Goal: Use online tool/utility: Utilize a website feature to perform a specific function

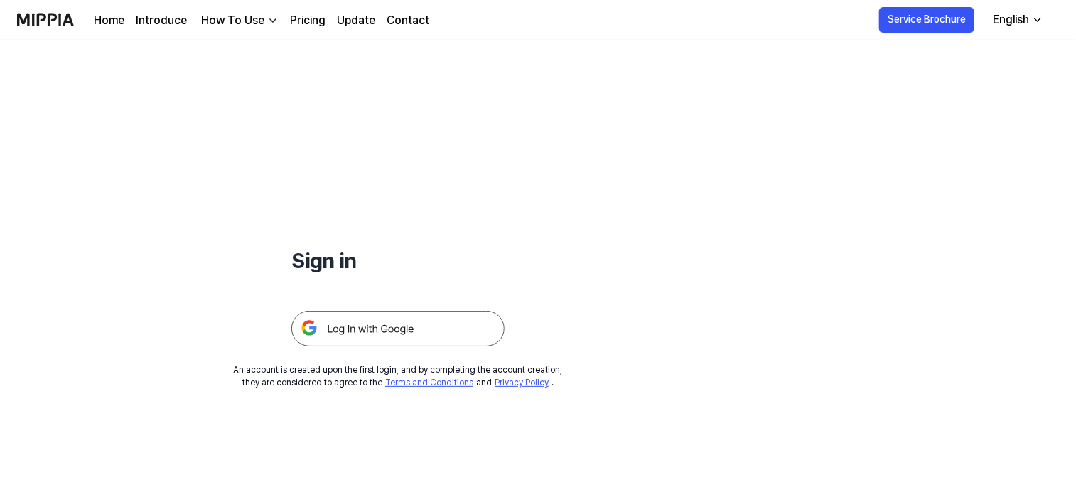
click at [331, 259] on h1 "Sign in" at bounding box center [397, 261] width 213 height 32
click at [367, 340] on img at bounding box center [397, 329] width 213 height 36
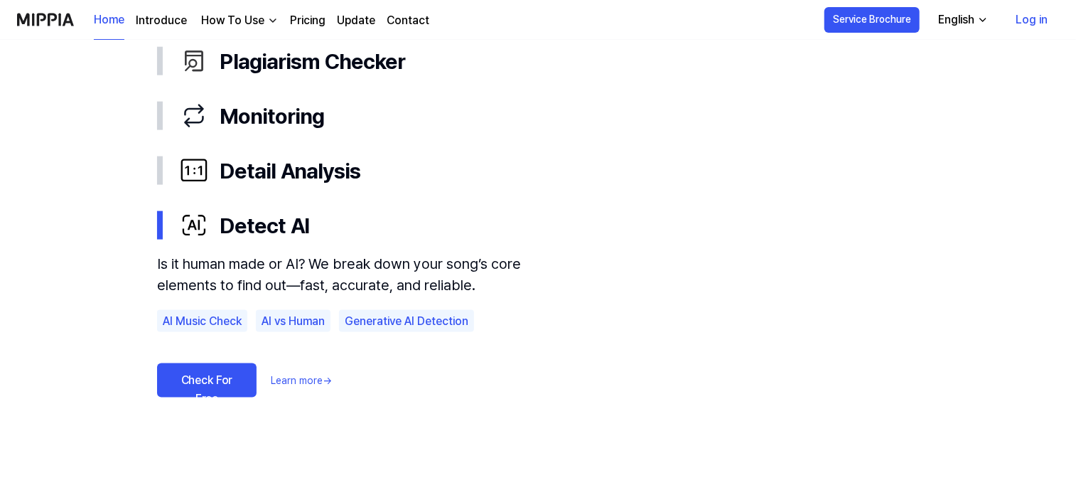
scroll to position [782, 0]
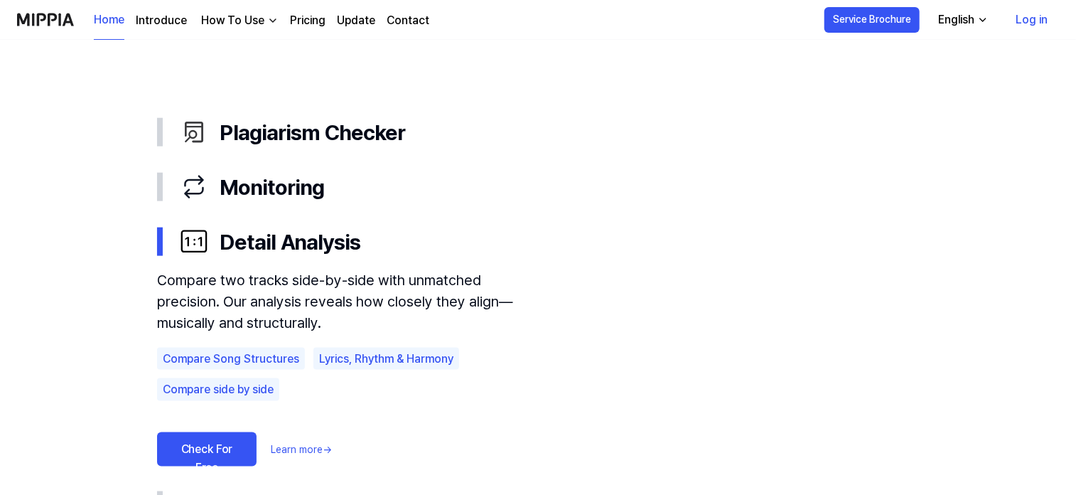
click at [202, 451] on link "Check For Free" at bounding box center [207, 449] width 100 height 34
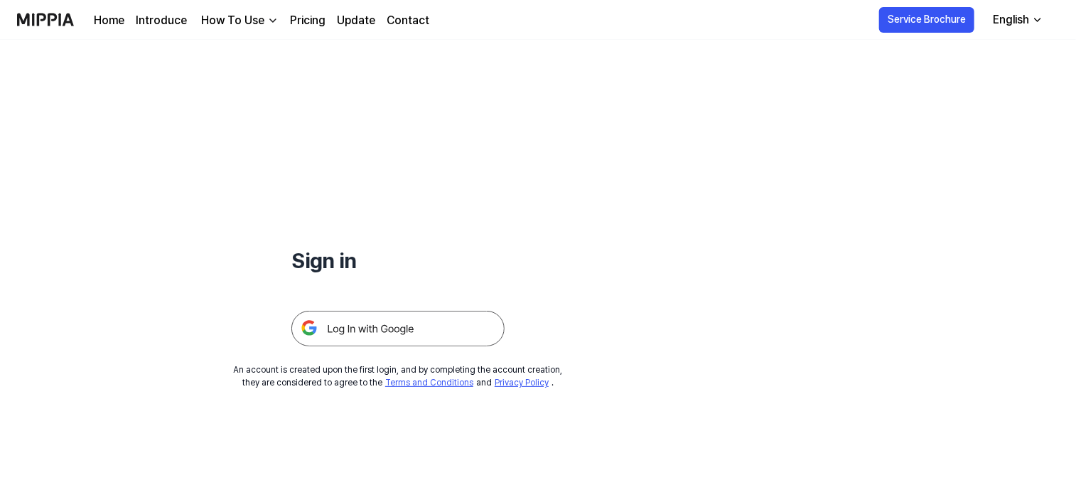
click at [330, 326] on img at bounding box center [397, 329] width 213 height 36
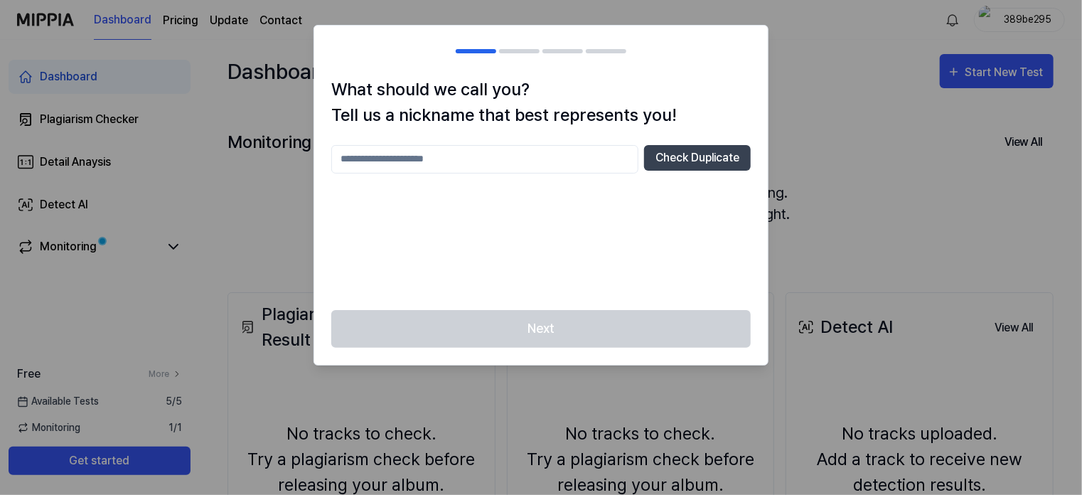
click at [843, 167] on div at bounding box center [541, 247] width 1082 height 495
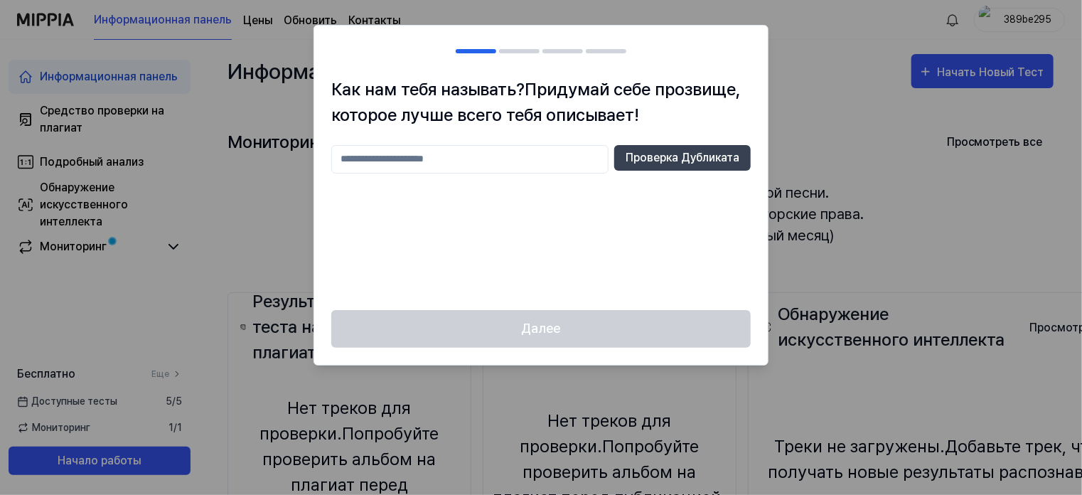
click at [503, 159] on input "text" at bounding box center [469, 159] width 277 height 28
type input "*******"
click at [656, 159] on ya-tr-span "Проверка Дубликата" at bounding box center [683, 157] width 114 height 17
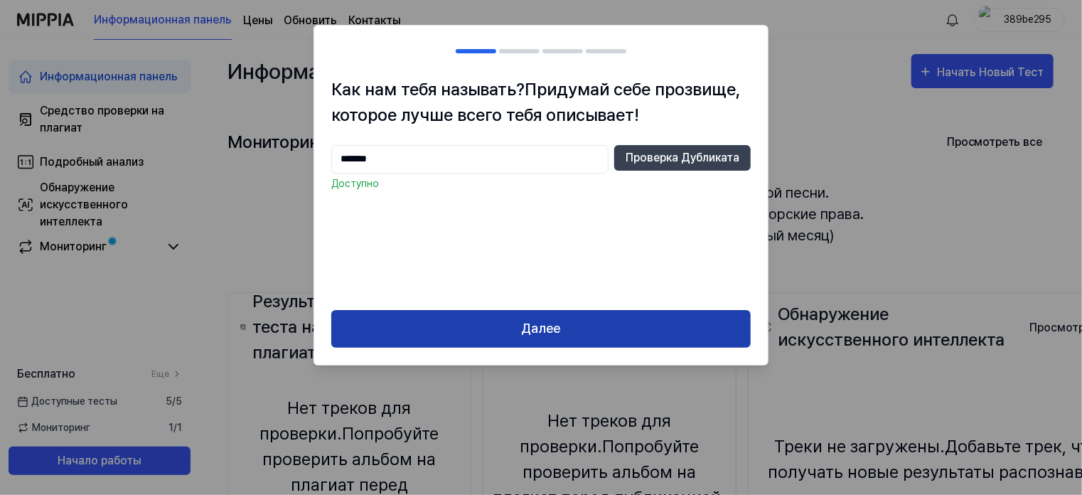
click at [591, 331] on button "Далее" at bounding box center [540, 329] width 419 height 38
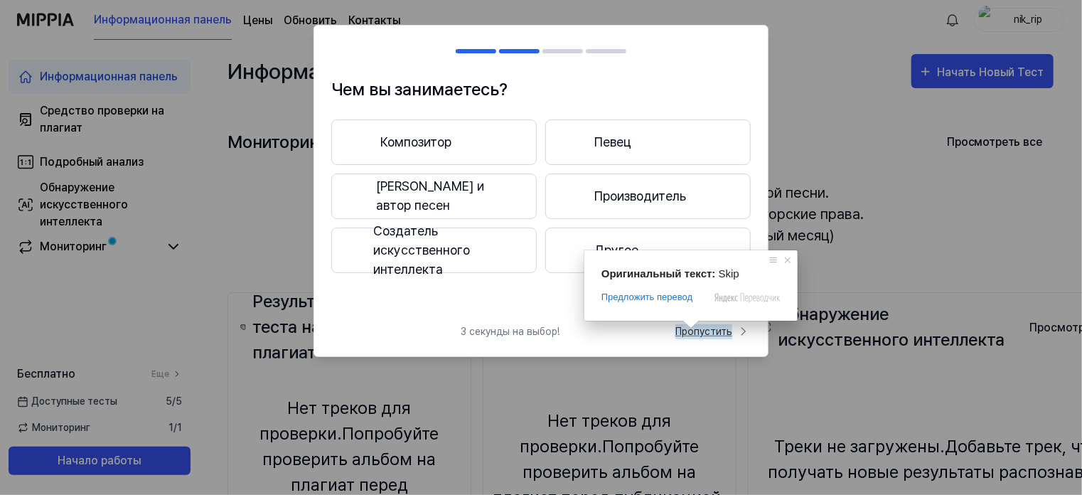
click at [716, 336] on ya-tr-span "Пропустить" at bounding box center [703, 331] width 57 height 15
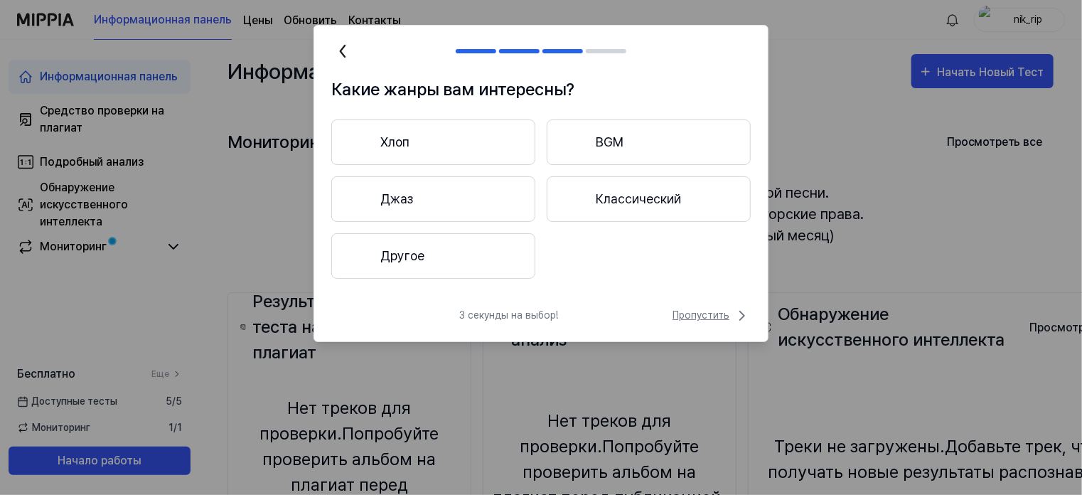
click at [709, 319] on ya-tr-span "Пропустить" at bounding box center [700, 315] width 57 height 15
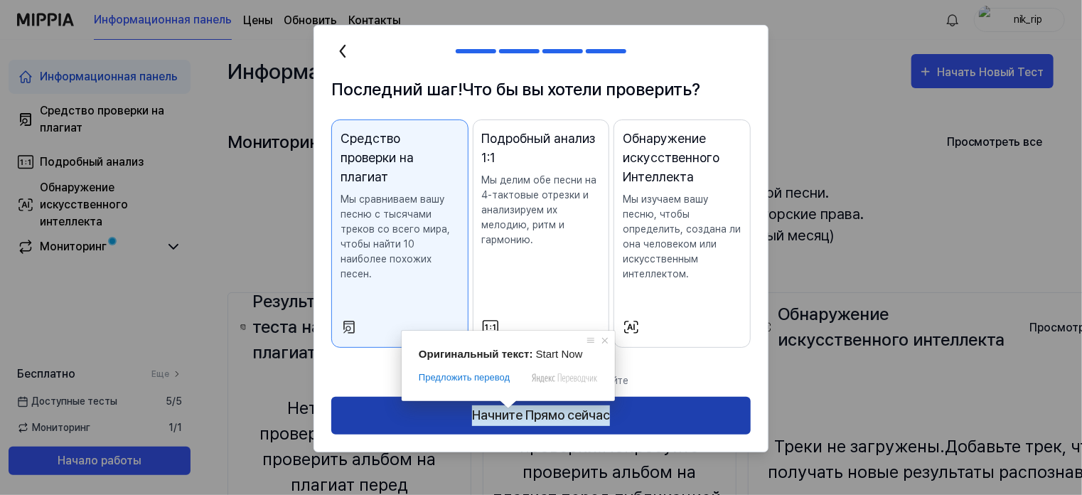
click at [502, 414] on ya-tr-span "Начните Прямо сейчас" at bounding box center [541, 415] width 138 height 21
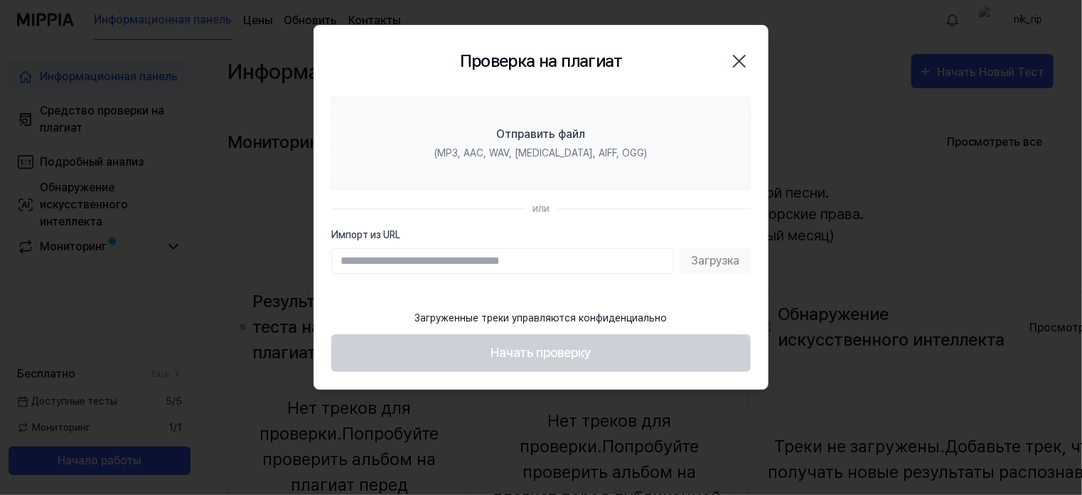
click at [406, 70] on div "Проверка на плагиат Закрыть" at bounding box center [540, 61] width 419 height 37
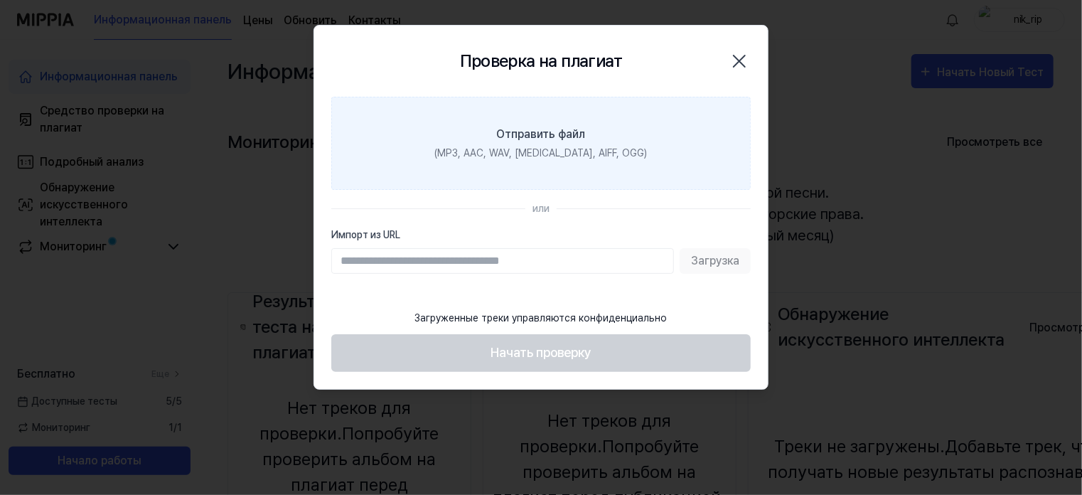
click at [668, 153] on label "Отправить файл (MP3, AAC, WAV, FLAC, AIFF, OGG)" at bounding box center [540, 143] width 419 height 93
click at [0, 0] on input "Отправить файл (MP3, AAC, WAV, FLAC, AIFF, OGG)" at bounding box center [0, 0] width 0 height 0
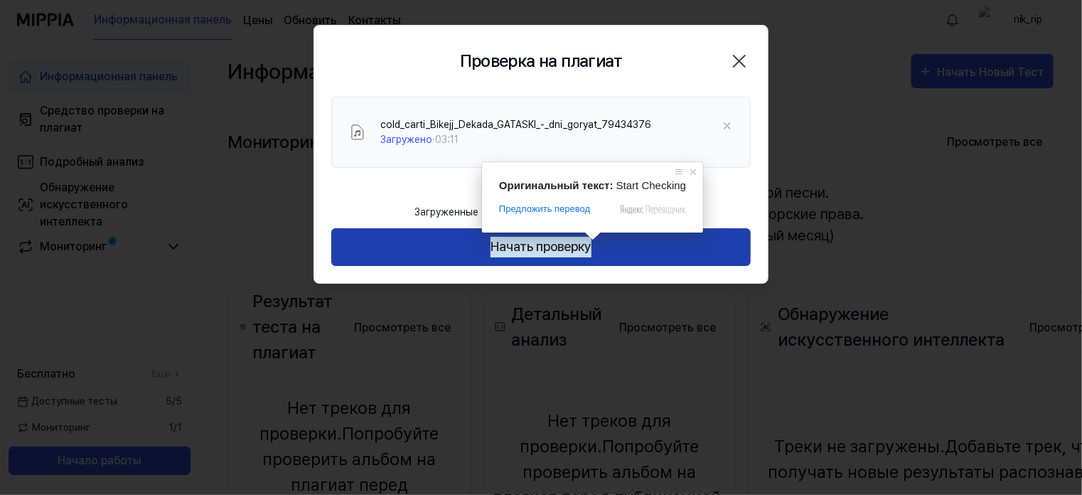
click at [626, 245] on button "Начать проверку" at bounding box center [540, 247] width 419 height 38
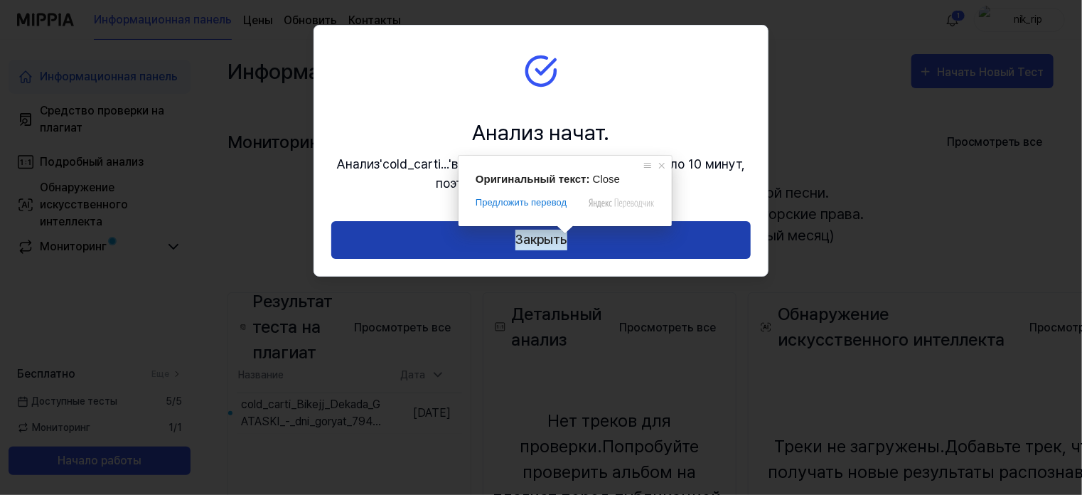
click at [562, 237] on ya-tr-span "Закрыть" at bounding box center [541, 240] width 52 height 21
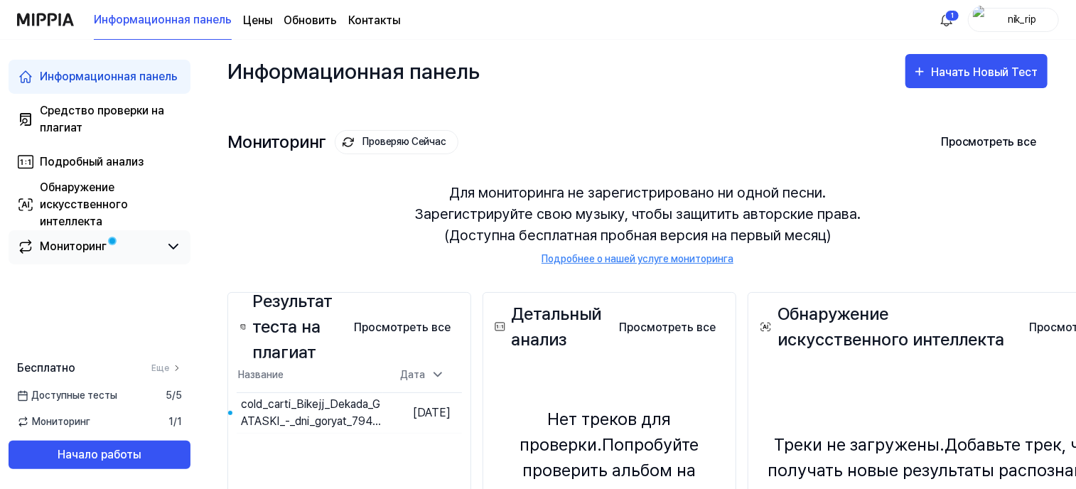
click at [109, 237] on span at bounding box center [112, 241] width 9 height 9
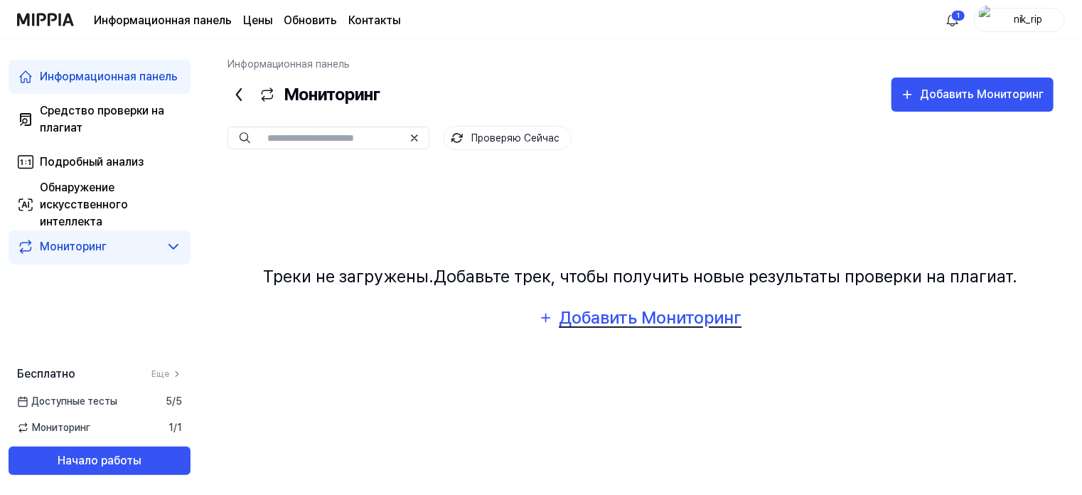
click at [623, 317] on div "Добавить Мониторинг" at bounding box center [650, 317] width 184 height 27
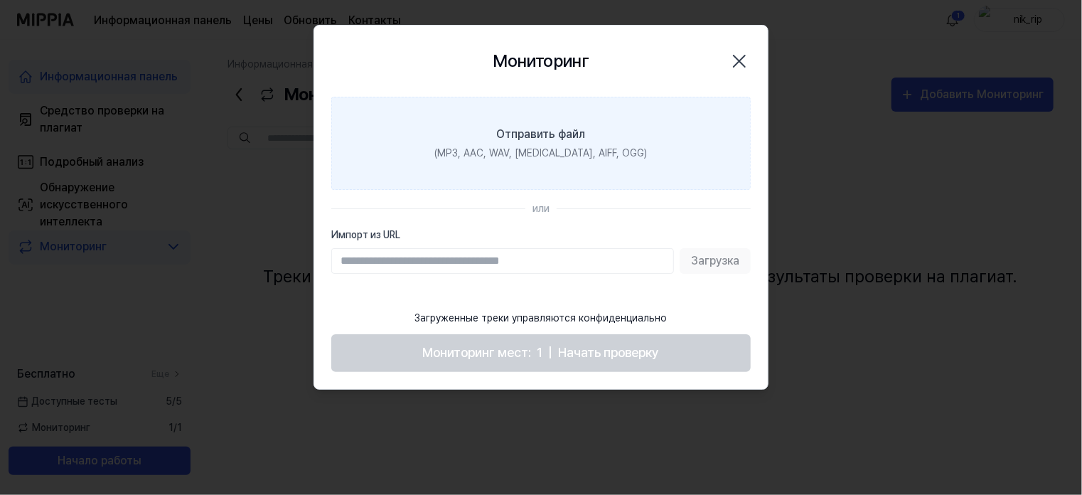
click at [367, 122] on label "Отправить файл (MP3, AAC, WAV, FLAC, AIFF, OGG)" at bounding box center [540, 143] width 419 height 93
click at [0, 0] on input "Отправить файл (MP3, AAC, WAV, FLAC, AIFF, OGG)" at bounding box center [0, 0] width 0 height 0
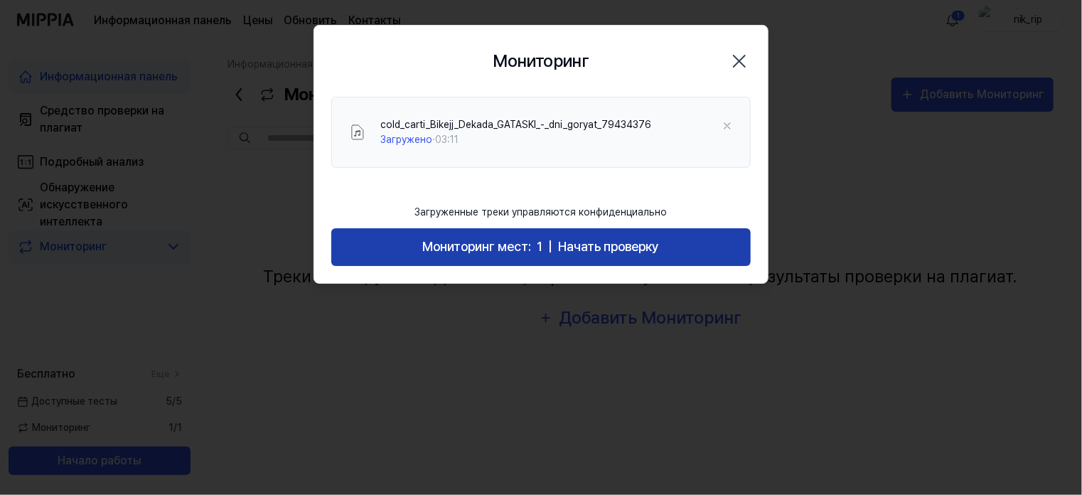
click at [598, 246] on ya-tr-span "Начать проверку" at bounding box center [609, 246] width 101 height 15
